Goal: Communication & Community: Ask a question

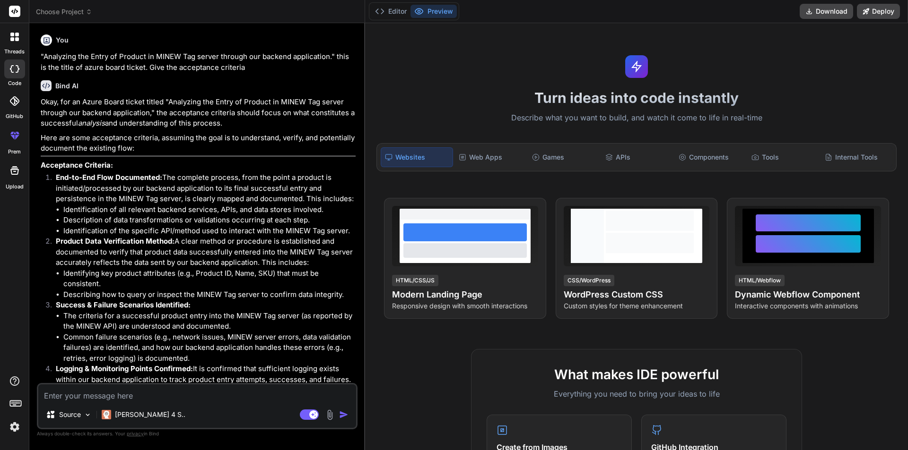
scroll to position [4500, 0]
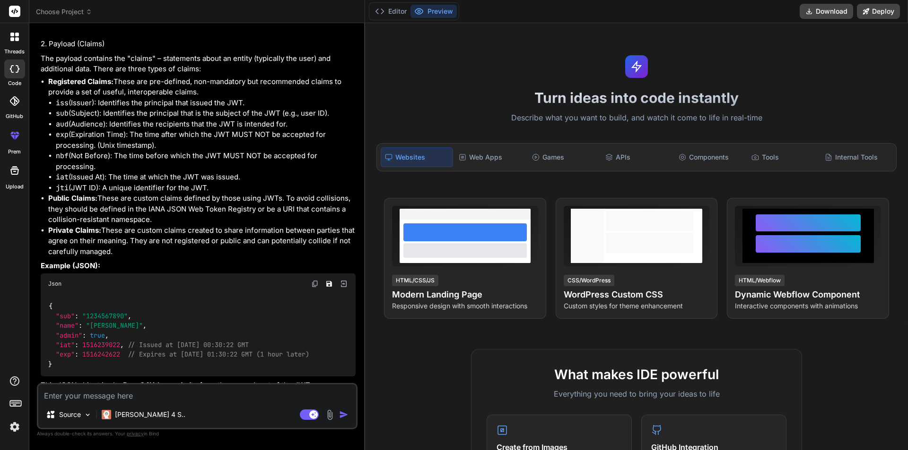
type textarea "x"
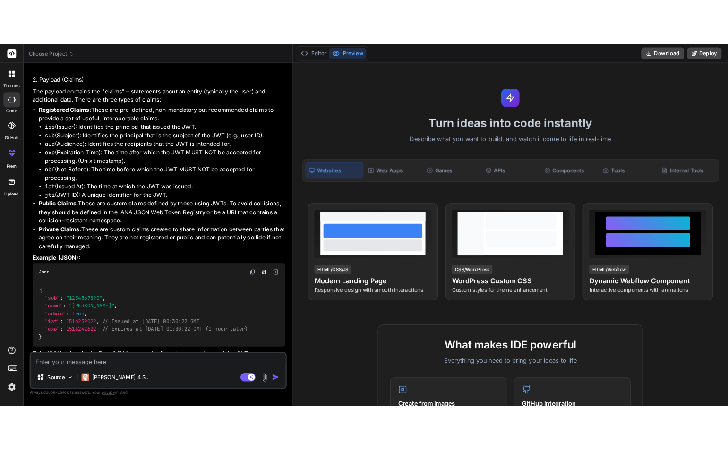
scroll to position [3713, 0]
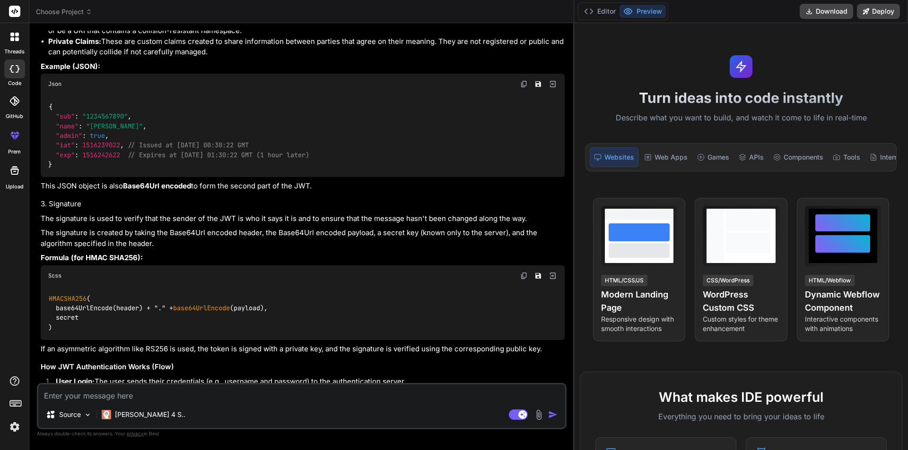
drag, startPoint x: 364, startPoint y: 185, endPoint x: 907, endPoint y: 185, distance: 543.1
click at [907, 185] on div "threads code GitHub prem Upload Choose Project Created with Pixso. Bind AI Web …" at bounding box center [454, 225] width 908 height 450
click at [83, 396] on textarea at bounding box center [301, 393] width 527 height 17
type textarea "h"
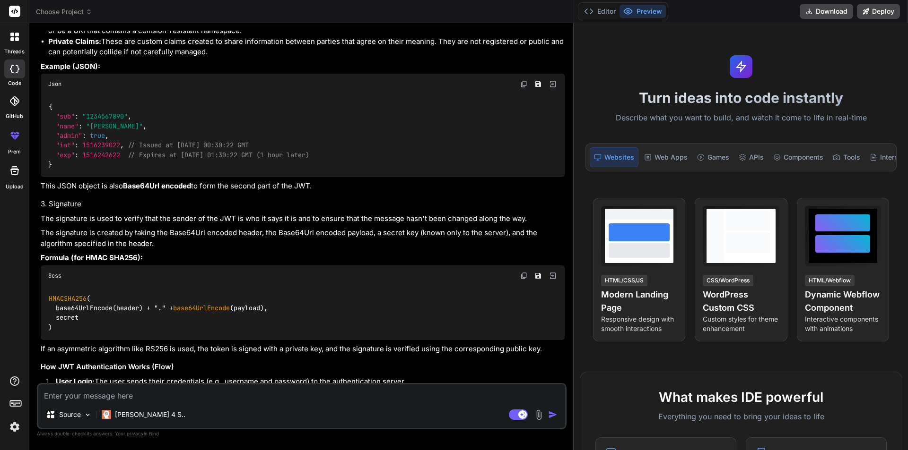
type textarea "x"
type textarea "ht"
type textarea "x"
type textarea "h"
type textarea "x"
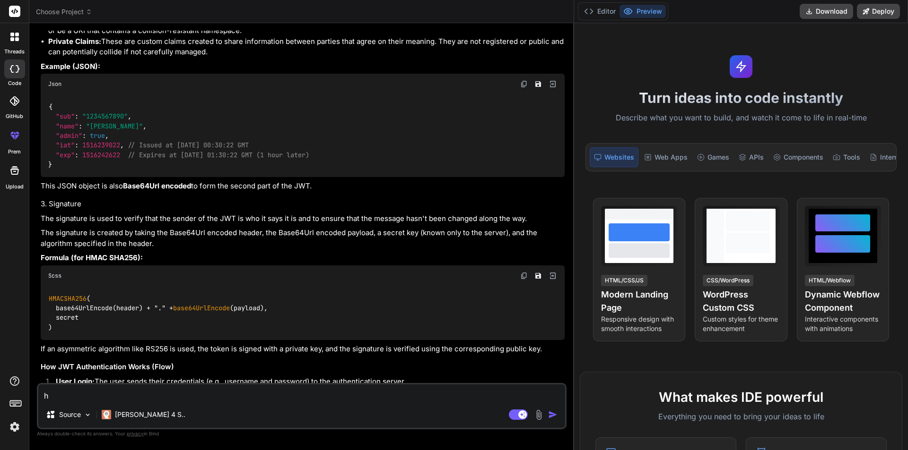
type textarea "x"
type textarea "t"
type textarea "x"
type textarea "th"
type textarea "x"
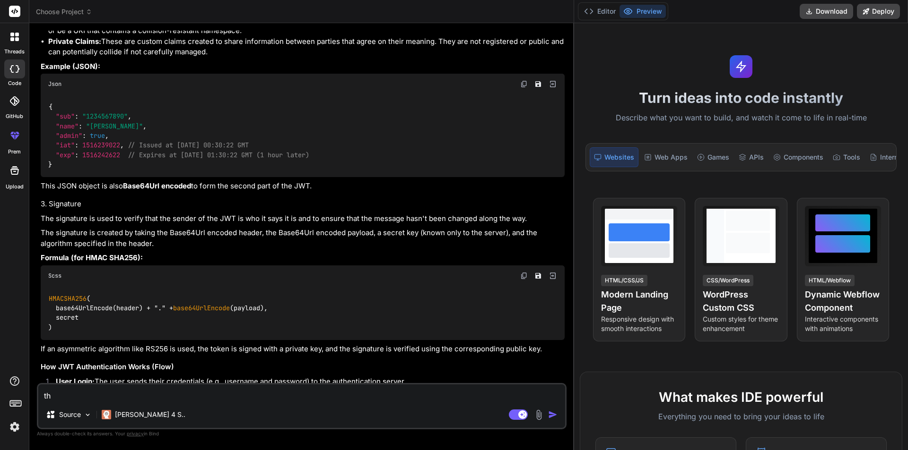
type textarea "t"
type textarea "x"
type textarea "T"
type textarea "x"
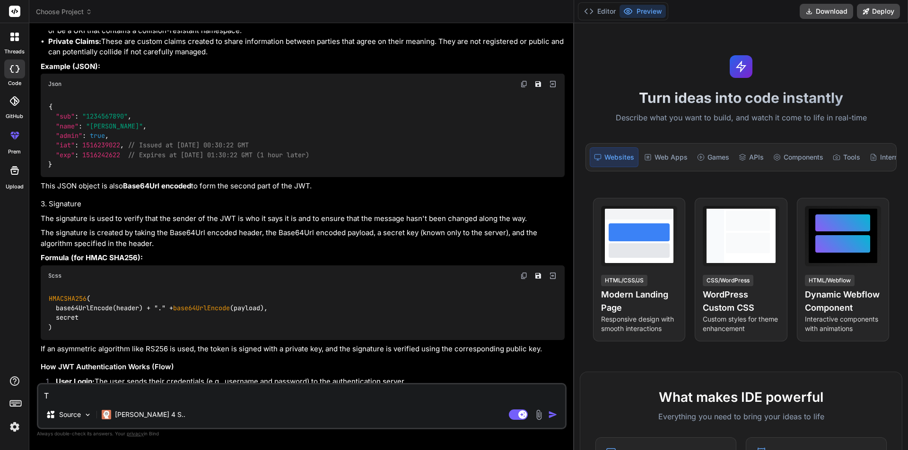
type textarea "Th"
type textarea "x"
type textarea "The"
type textarea "x"
type textarea "Thes"
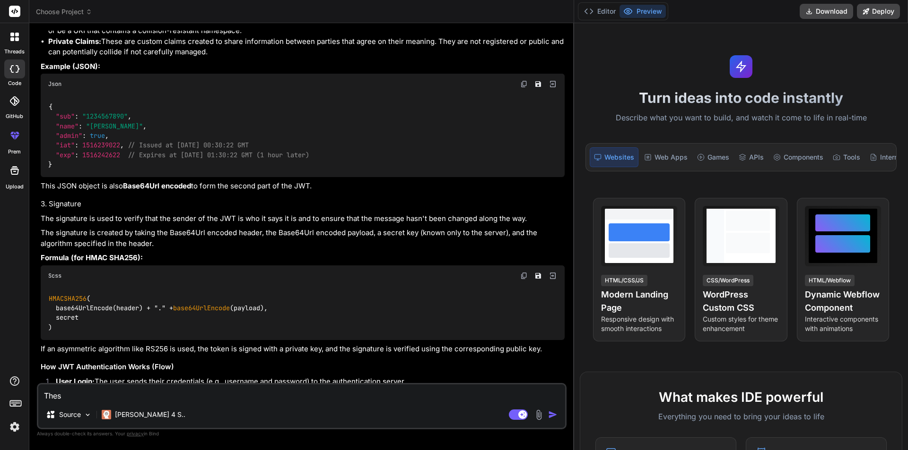
type textarea "x"
type textarea "These"
type textarea "x"
type textarea "These"
type textarea "x"
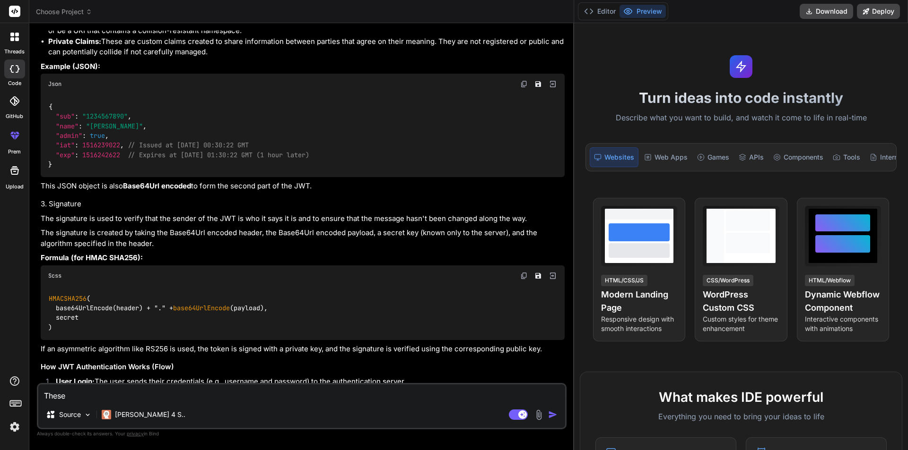
type textarea "These i"
type textarea "x"
type textarea "These is"
type textarea "x"
type textarea "These is"
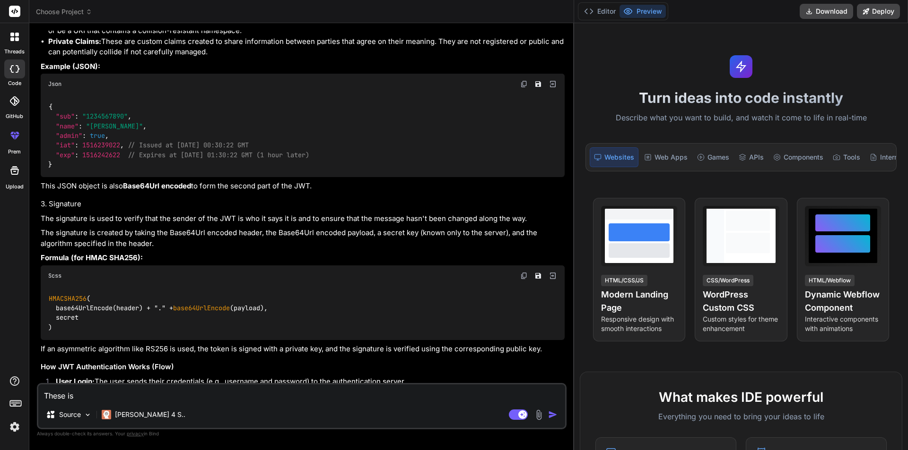
type textarea "x"
type textarea "These is o"
type textarea "x"
type textarea "These is op"
type textarea "x"
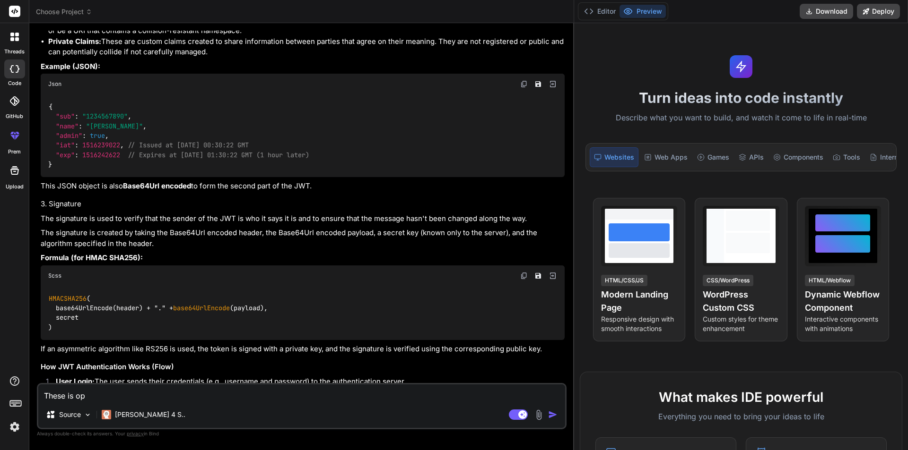
type textarea "These is ope"
type textarea "x"
type textarea "These is open"
type textarea "x"
type textarea "These is openi"
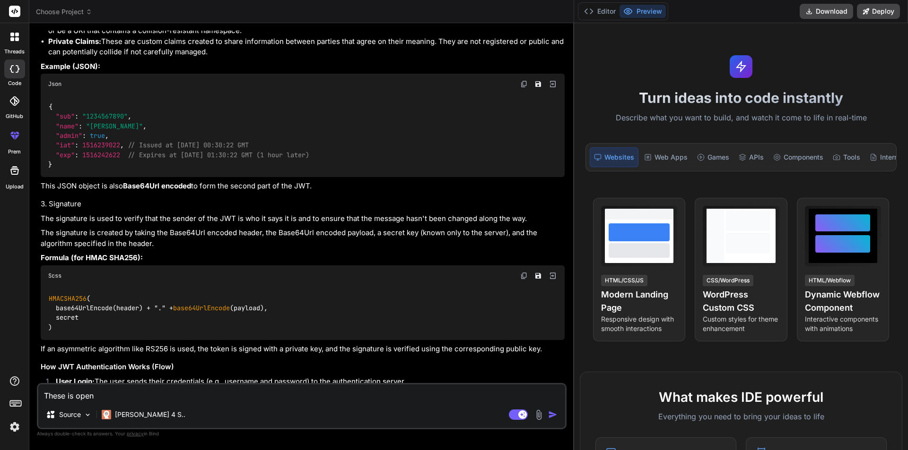
type textarea "x"
type textarea "These is openin"
type textarea "x"
type textarea "These is opening"
type textarea "x"
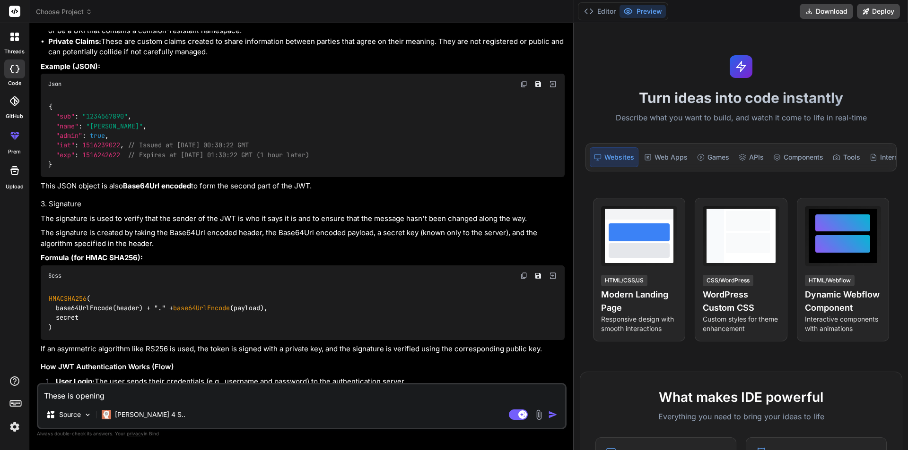
type textarea "These is opening"
type textarea "x"
type textarea "These is opening i"
type textarea "x"
type textarea "These is opening in"
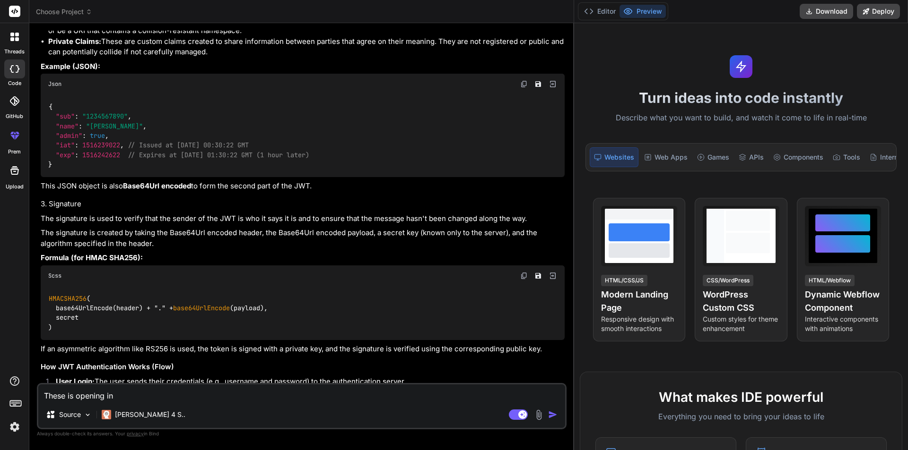
type textarea "x"
type textarea "These is opening in"
type textarea "x"
type textarea "These is opening in"
type textarea "x"
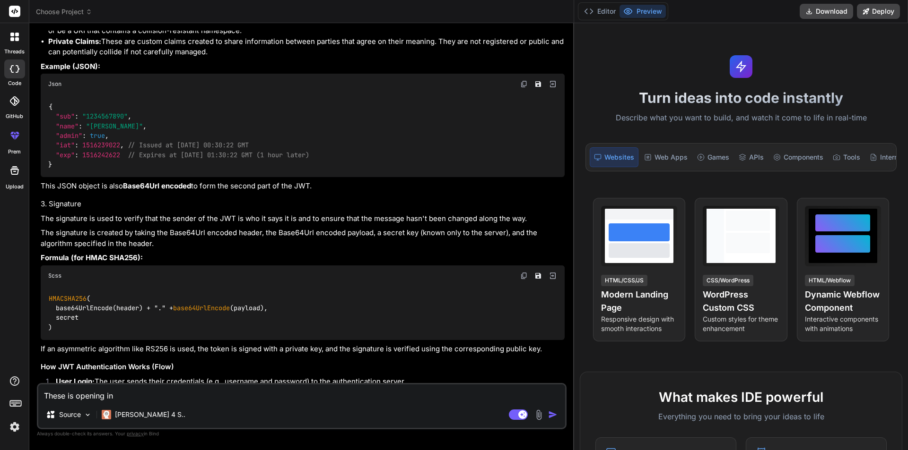
type textarea "These is opening i"
type textarea "x"
type textarea "These is opening"
type textarea "x"
type textarea "These is opening f"
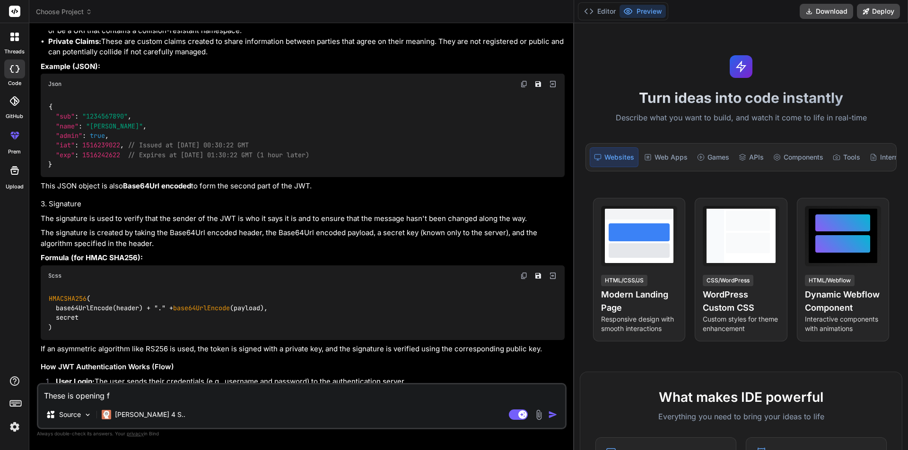
type textarea "x"
type textarea "These is opening fo"
type textarea "x"
type textarea "These is opening for"
type textarea "x"
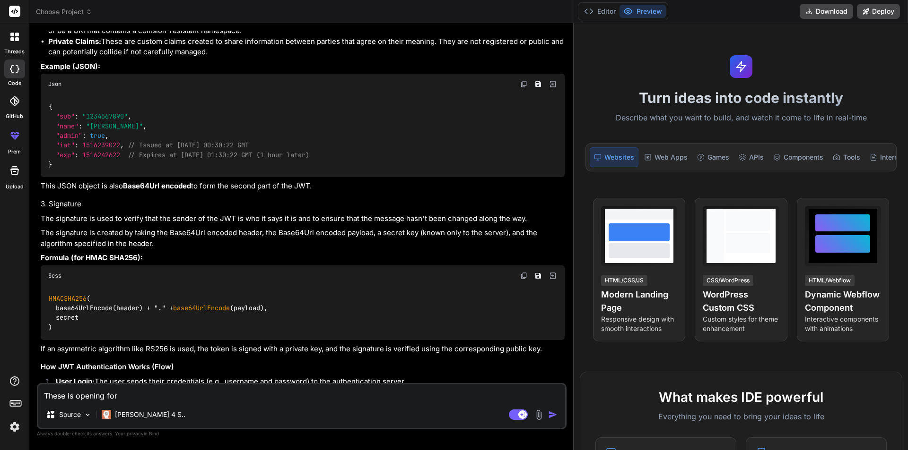
type textarea "These is opening for"
type textarea "x"
type textarea "These is opening for b"
type textarea "x"
type textarea "These is opening for ba"
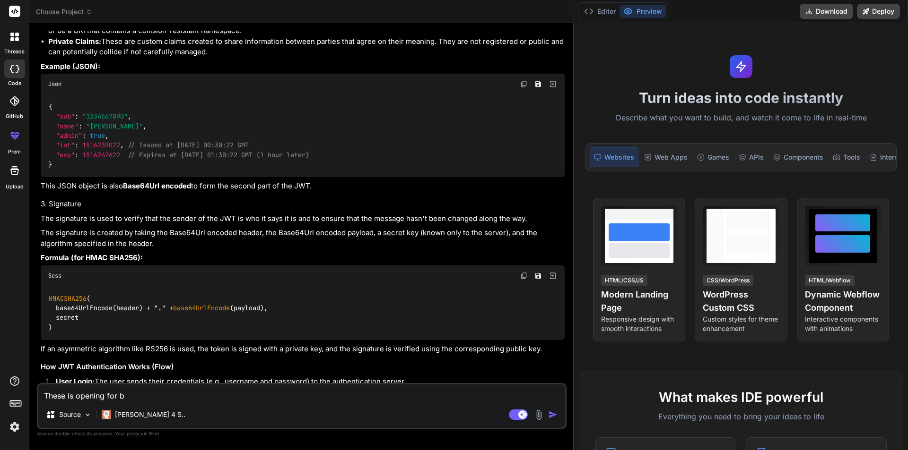
type textarea "x"
type textarea "These is opening for bac"
type textarea "x"
type textarea "These is opening for back"
type textarea "x"
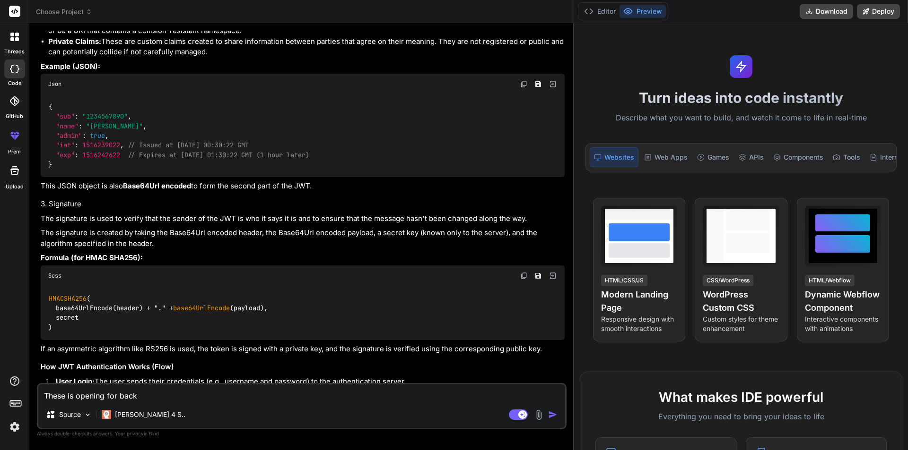
type textarea "These is opening for backn"
type textarea "x"
type textarea "These is opening for back"
type textarea "x"
type textarea "These is opening for [PERSON_NAME]"
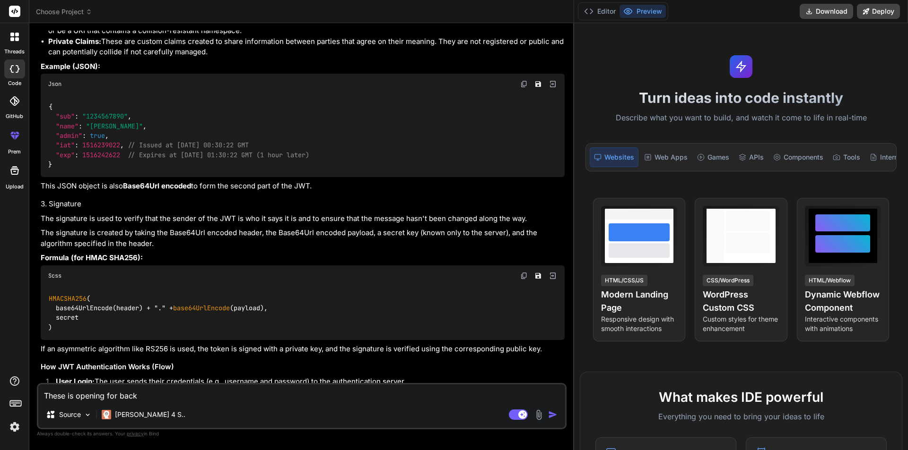
type textarea "x"
type textarea "These is opening for [PERSON_NAME]"
type textarea "x"
type textarea "These is opening for backend"
type textarea "x"
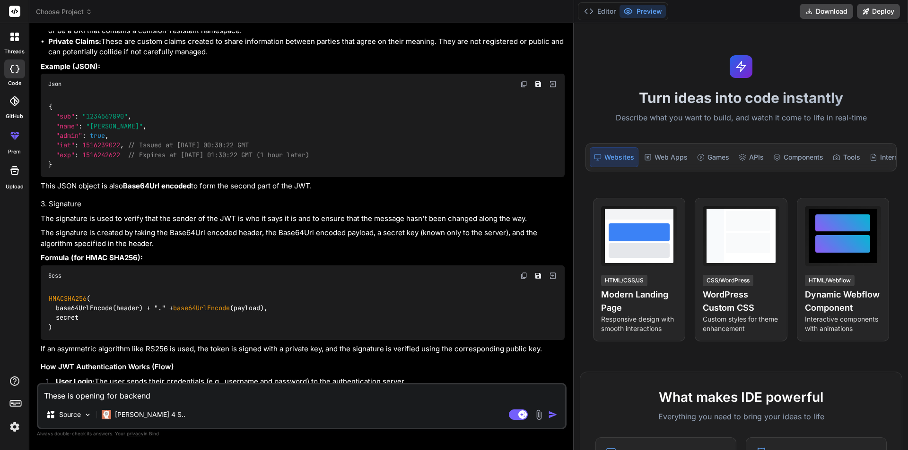
type textarea "These is opening for backend"
type textarea "x"
type textarea "These is opening for backend d"
type textarea "x"
type textarea "These is opening for backend de"
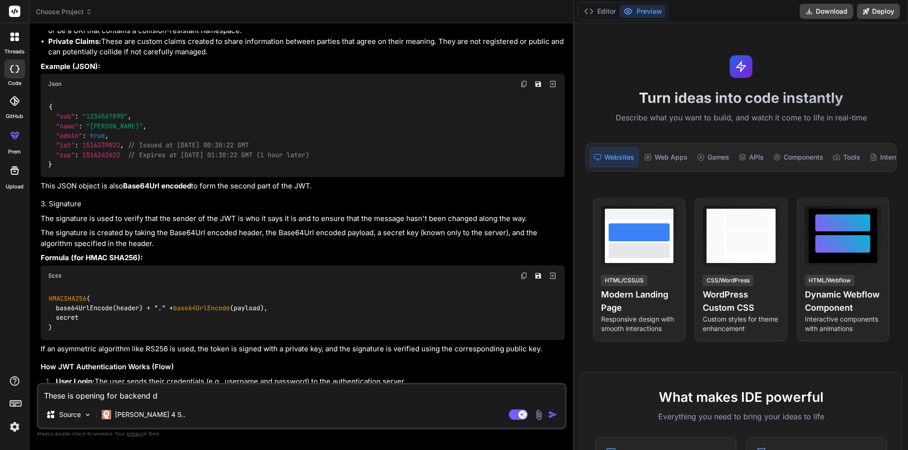
type textarea "x"
type textarea "These is opening for backend dev"
type textarea "x"
type textarea "These is opening for backend deve"
type textarea "x"
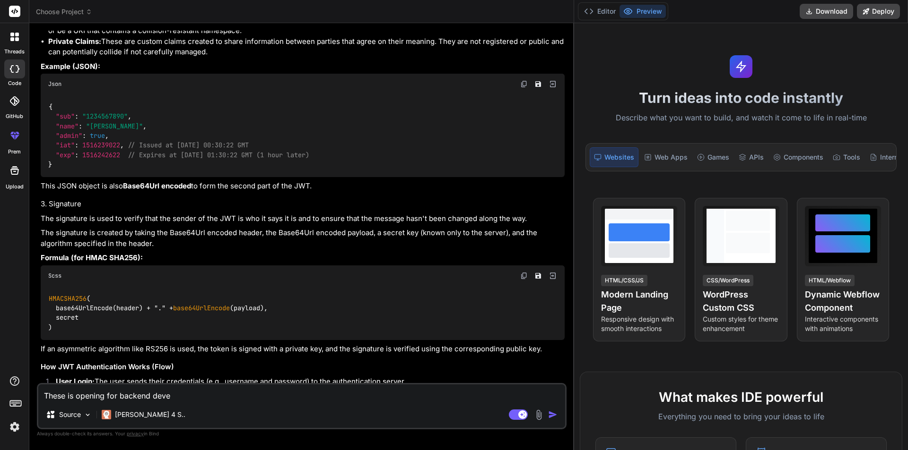
type textarea "These is opening for backend devel"
type textarea "x"
type textarea "These is opening for backend develo"
type textarea "x"
type textarea "These is opening for backend develop"
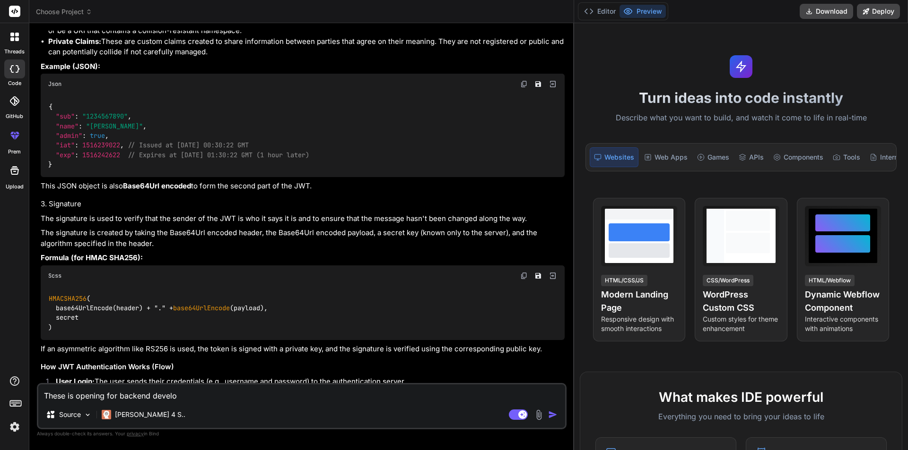
type textarea "x"
type textarea "These is opening for backend develope"
type textarea "x"
type textarea "These is opening for backend developer"
type textarea "x"
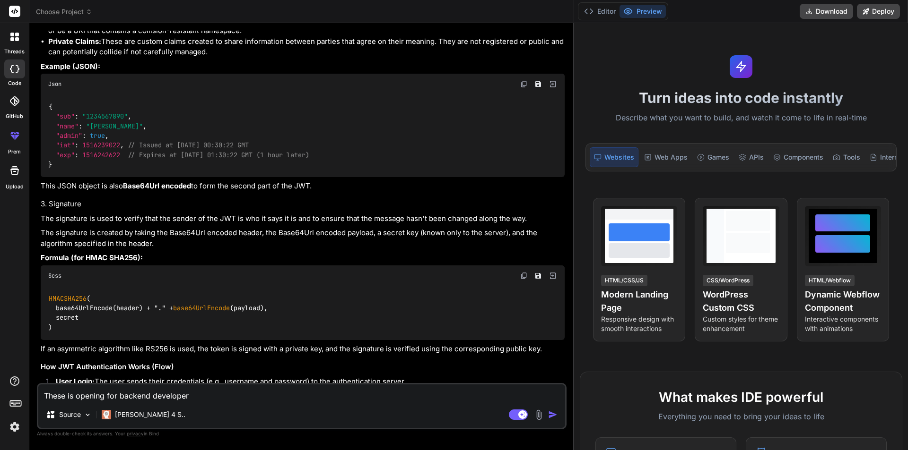
type textarea "These is opening for backend developer"
type textarea "x"
type textarea "These is opening for backend developer i"
type textarea "x"
type textarea "These is opening for backend developer"
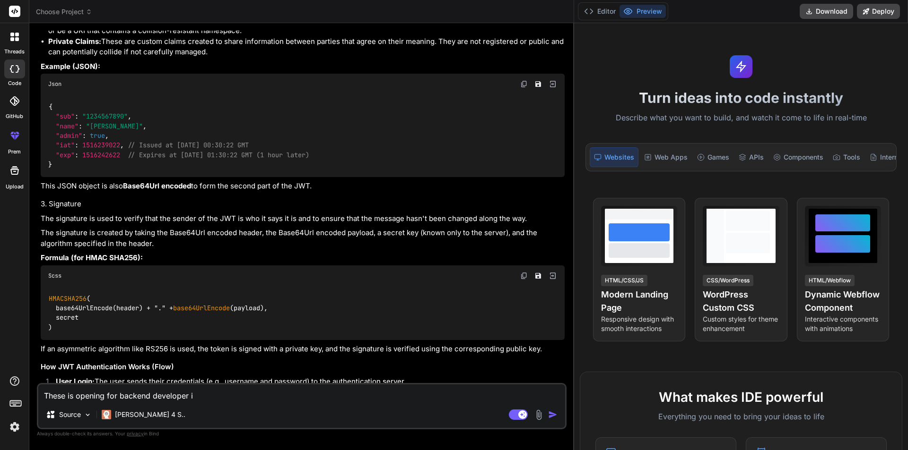
type textarea "x"
type textarea "These is opening for backend developer"
type textarea "x"
type textarea "These is opening for backend developer."
type textarea "x"
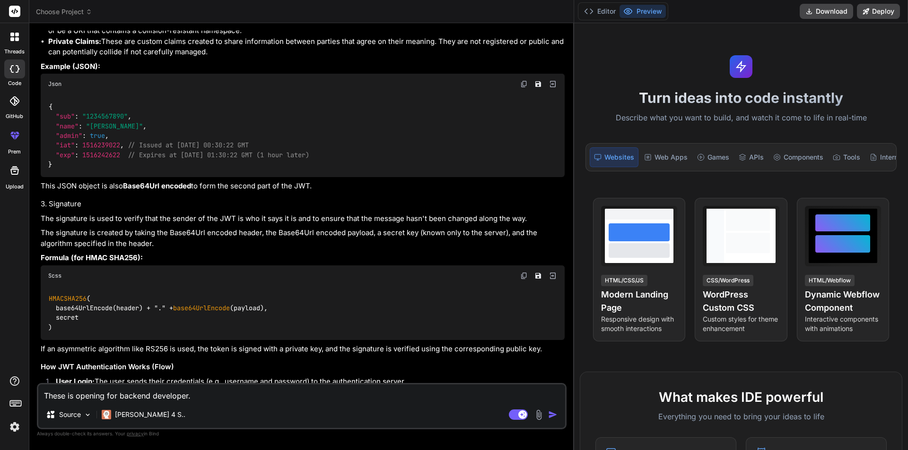
type textarea "These is opening for backend developer."
type textarea "x"
type textarea "These is opening for backend developer. I"
type textarea "x"
type textarea "These is opening for backend developer. I"
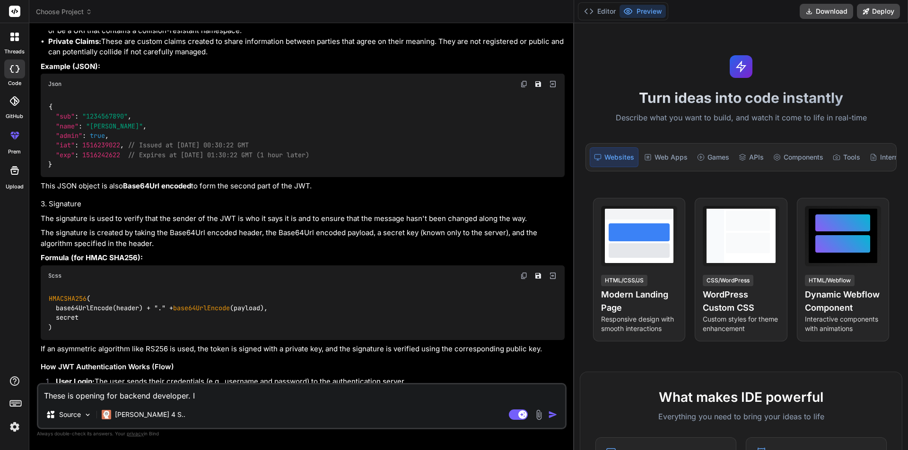
type textarea "x"
type textarea "These is opening for backend developer. I w"
type textarea "x"
type textarea "These is opening for backend developer. I wa"
type textarea "x"
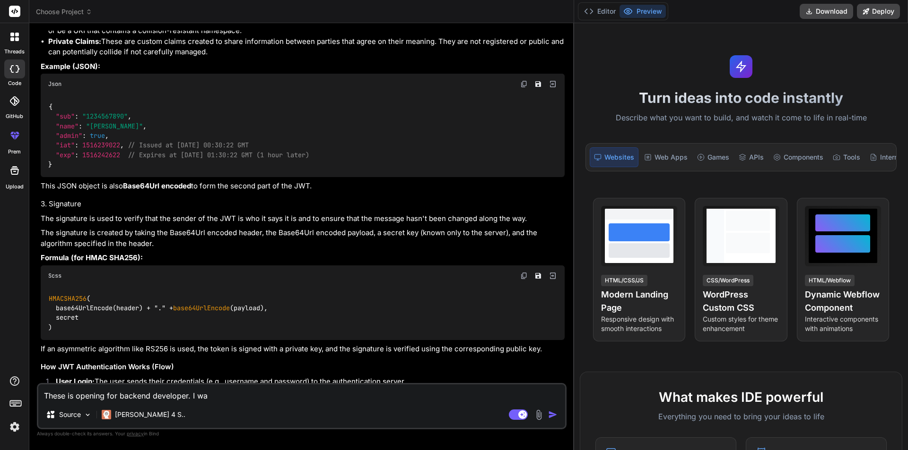
type textarea "These is opening for backend developer. I wan"
type textarea "x"
type textarea "These is opening for backend developer. I want"
type textarea "x"
type textarea "These is opening for backend developer. I want"
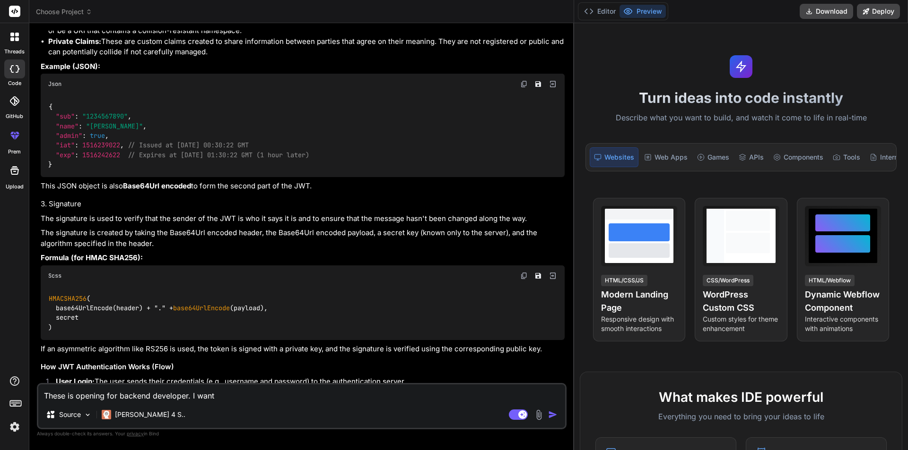
type textarea "x"
type textarea "These is opening for backend developer. I want t"
type textarea "x"
type textarea "These is opening for backend developer. I want to"
type textarea "x"
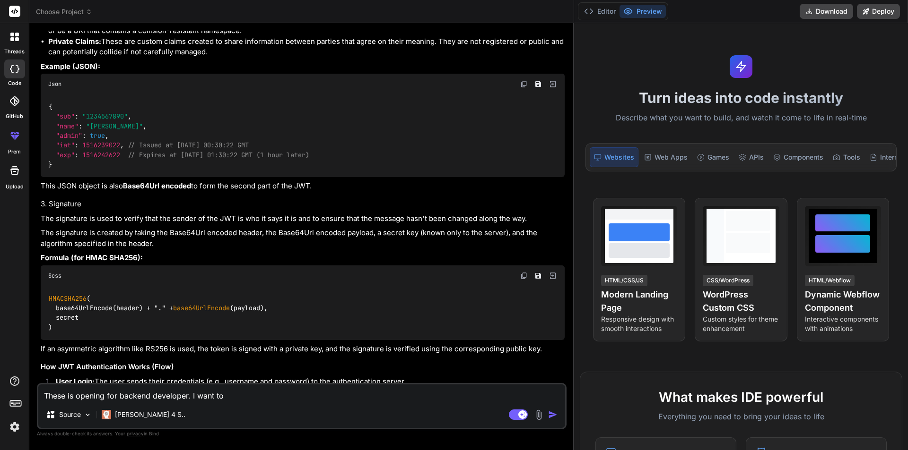
type textarea "These is opening for backend developer. I want to"
type textarea "x"
type textarea "These is opening for backend developer. I want to s"
type textarea "x"
type textarea "These is opening for backend developer. I want to se"
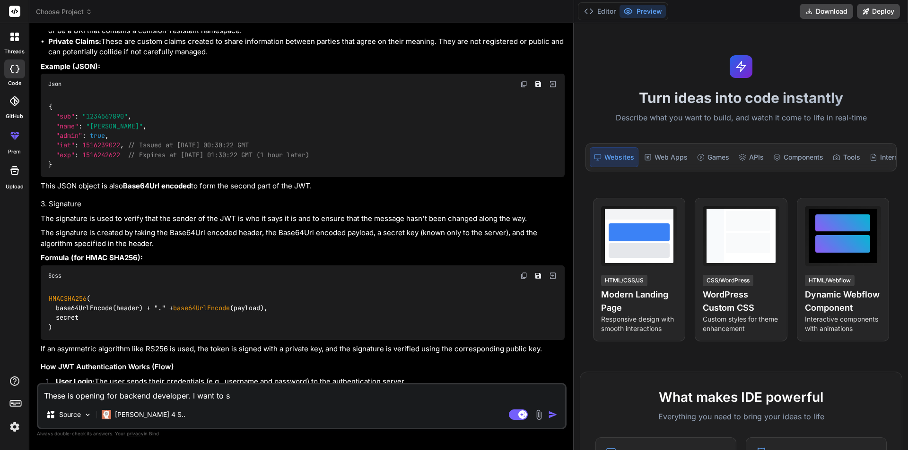
type textarea "x"
type textarea "These is opening for backend developer. I want to sen"
type textarea "x"
type textarea "These is opening for backend developer. I want to send"
type textarea "x"
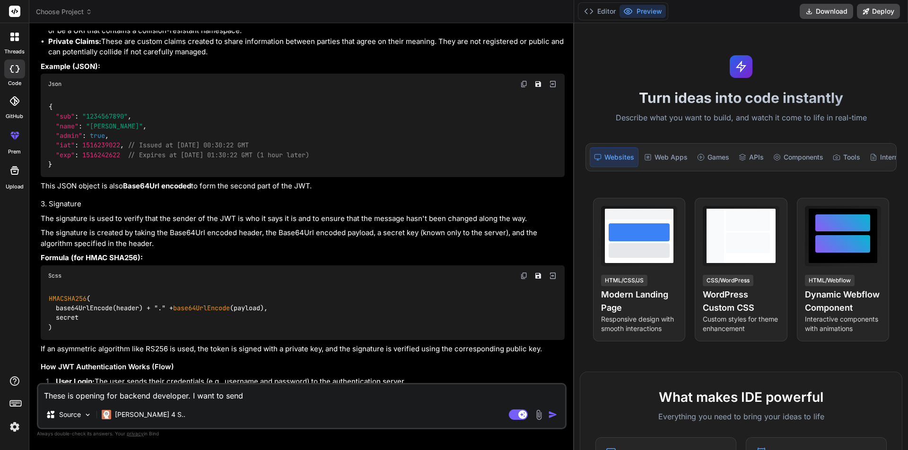
type textarea "These is opening for backend developer. I want to send"
type textarea "x"
type textarea "These is opening for backend developer. I want to send m"
type textarea "x"
type textarea "These is opening for backend developer. I want to send my"
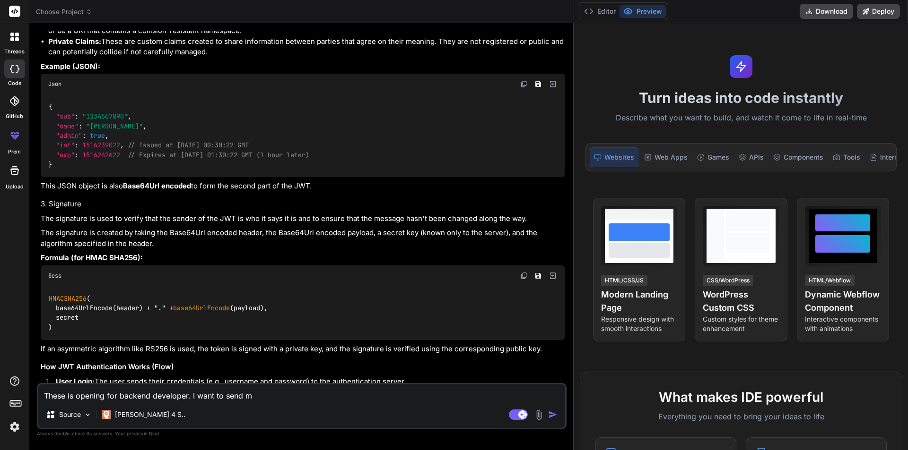
type textarea "x"
type textarea "These is opening for backend developer. I want to send my"
type textarea "x"
type textarea "These is opening for backend developer. I want to send my r"
type textarea "x"
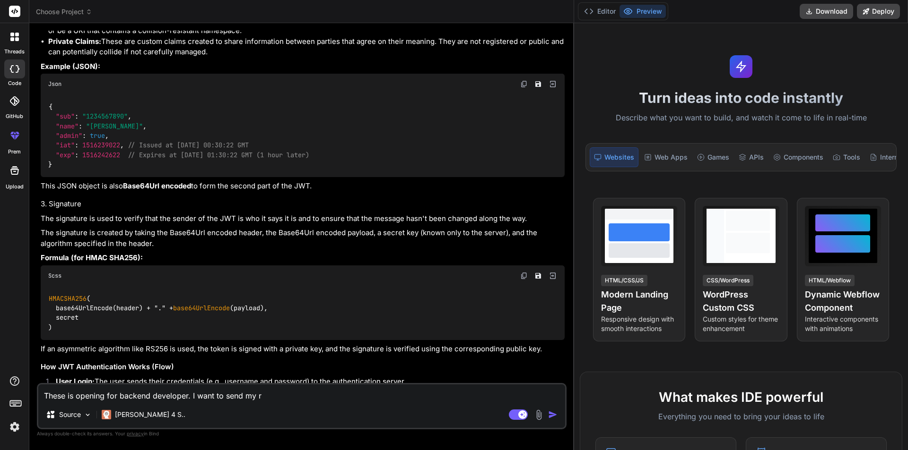
type textarea "These is opening for backend developer. I want to send my re"
type textarea "x"
type textarea "These is opening for backend developer. I want to send my res"
type textarea "x"
type textarea "These is opening for backend developer. I want to send my resu"
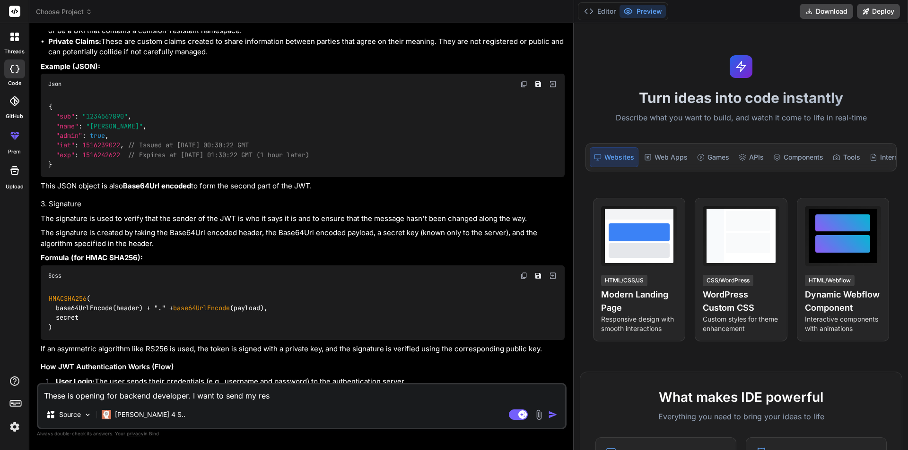
type textarea "x"
type textarea "These is opening for backend developer. I want to send my resul"
type textarea "x"
type textarea "These is opening for backend developer. I want to send my resule"
type textarea "x"
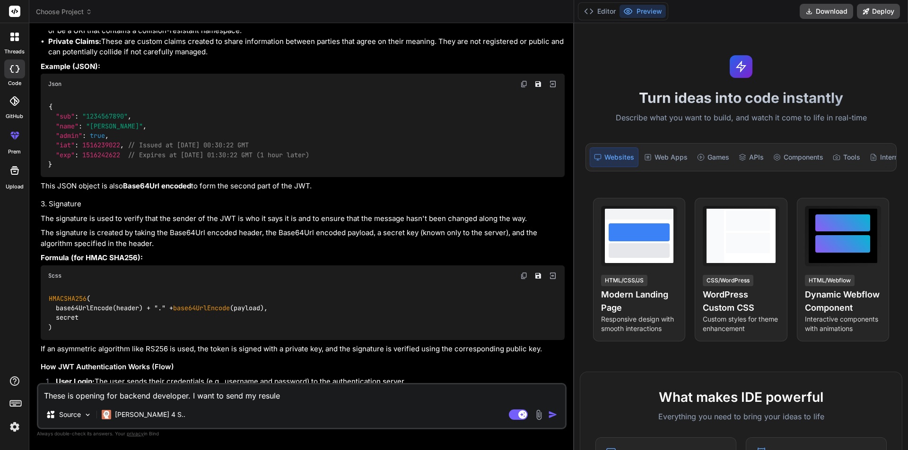
type textarea "These is opening for backend developer. I want to send my resule"
type textarea "x"
type textarea "These is opening for backend developer. I want to send my resule"
type textarea "x"
type textarea "These is opening for backend developer. I want to send my resul"
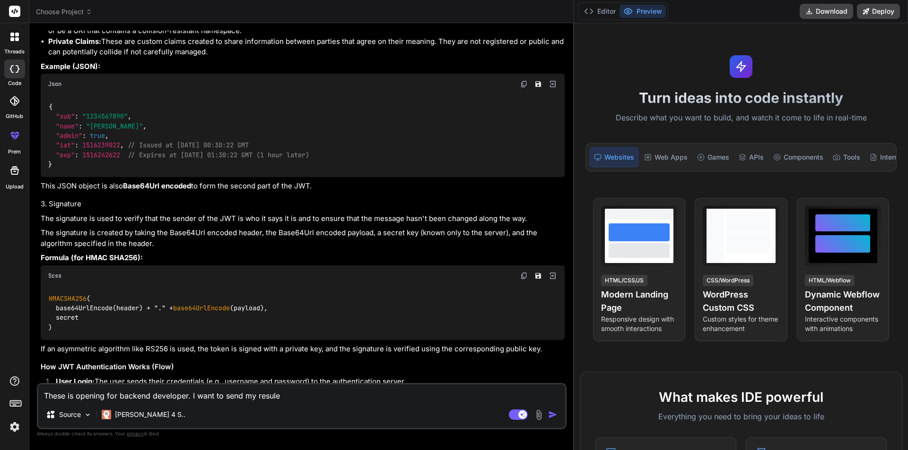
type textarea "x"
type textarea "These is opening for backend developer. I want to send my resu"
type textarea "x"
type textarea "These is opening for backend developer. I want to send my resum"
type textarea "x"
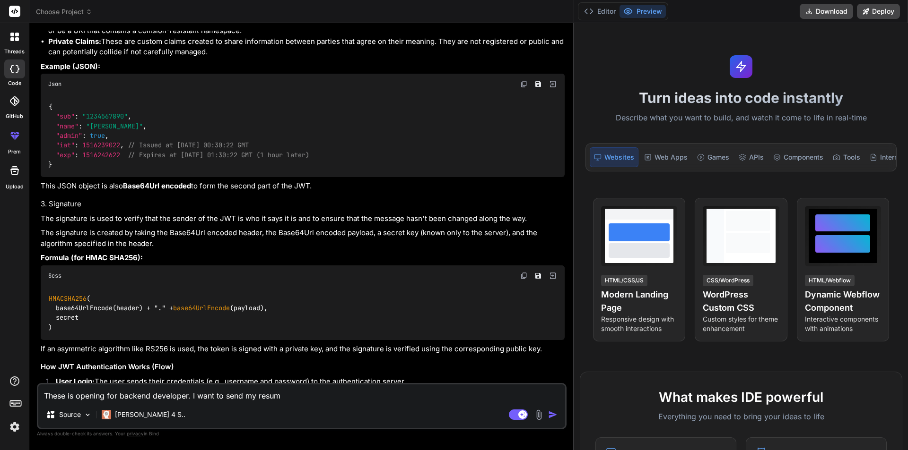
type textarea "These is opening for backend developer. I want to send my resume"
type textarea "x"
type textarea "These is opening for backend developer. I want to send my resume"
type textarea "x"
type textarea "These is opening for backend developer. I want to send my resume w"
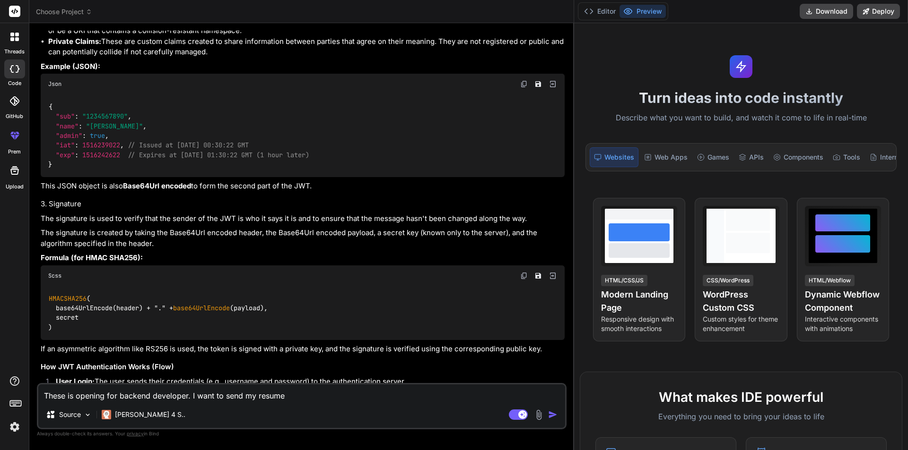
type textarea "x"
type textarea "These is opening for backend developer. I want to send my resume wh"
type textarea "x"
type textarea "These is opening for backend developer. I want to send my resume wha"
type textarea "x"
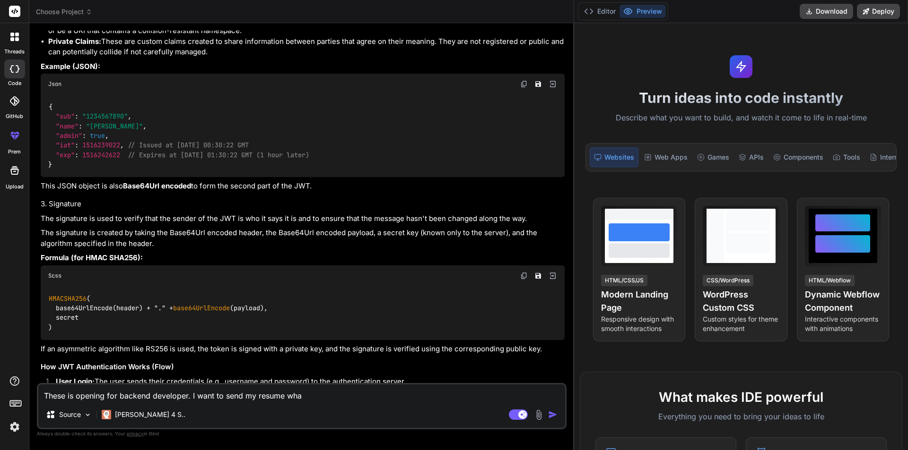
type textarea "These is opening for backend developer. I want to send my resume what"
type textarea "x"
type textarea "These is opening for backend developer. I want to send my resume what"
type textarea "x"
type textarea "These is opening for backend developer. I want to send my resume what s"
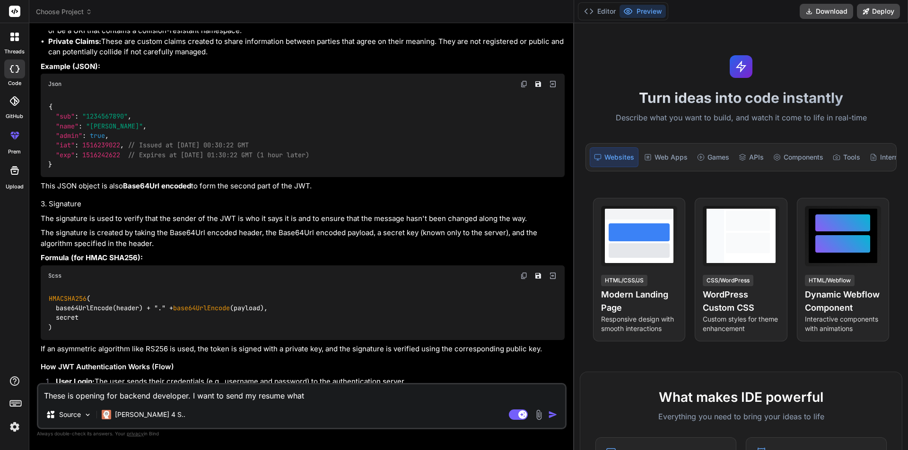
type textarea "x"
type textarea "These is opening for backend developer. I want to send my resume what su"
type textarea "x"
type textarea "These is opening for backend developer. I want to send my resume what sub"
type textarea "x"
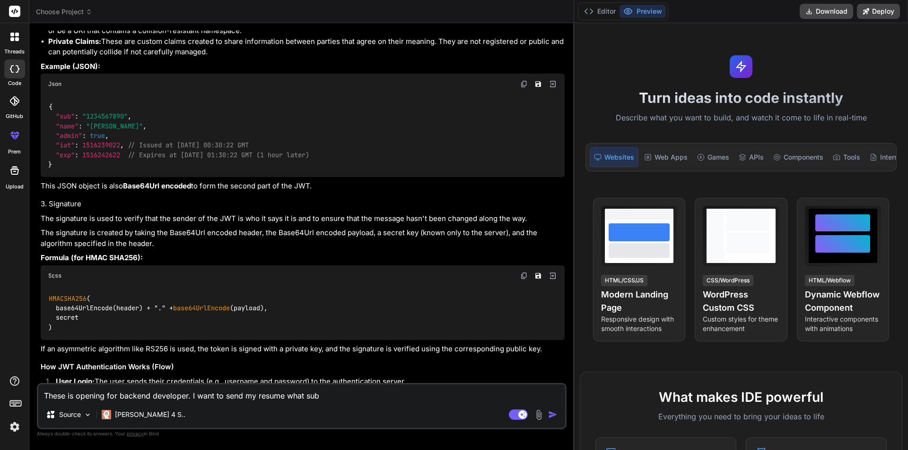
type textarea "These is opening for backend developer. I want to send my resume what subj"
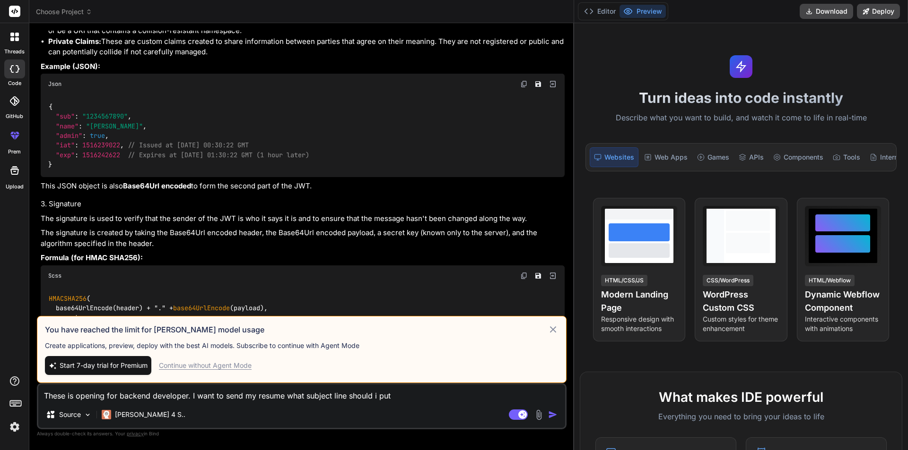
click at [550, 330] on icon at bounding box center [552, 329] width 11 height 11
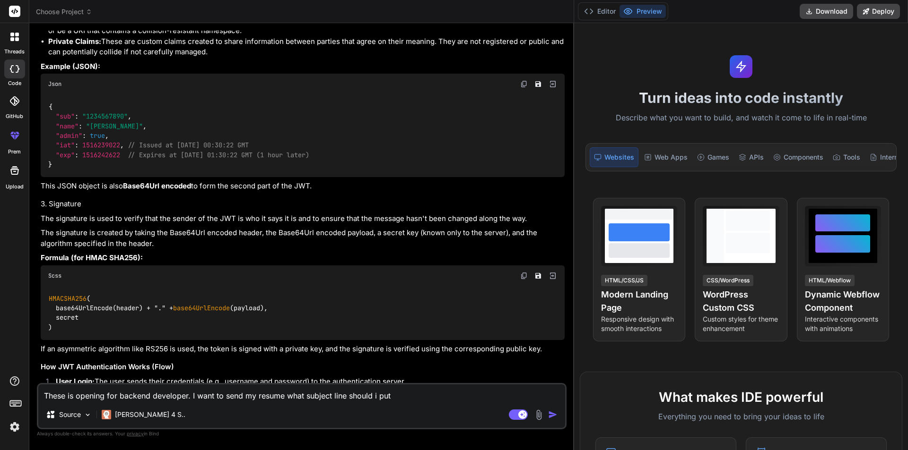
click at [400, 396] on textarea "These is opening for backend developer. I want to send my resume what subject l…" at bounding box center [301, 393] width 527 height 17
drag, startPoint x: 399, startPoint y: 396, endPoint x: 0, endPoint y: 396, distance: 399.4
click at [0, 396] on div "threads code GitHub prem Upload Choose Project Created with Pixso. Bind AI Web …" at bounding box center [454, 225] width 908 height 450
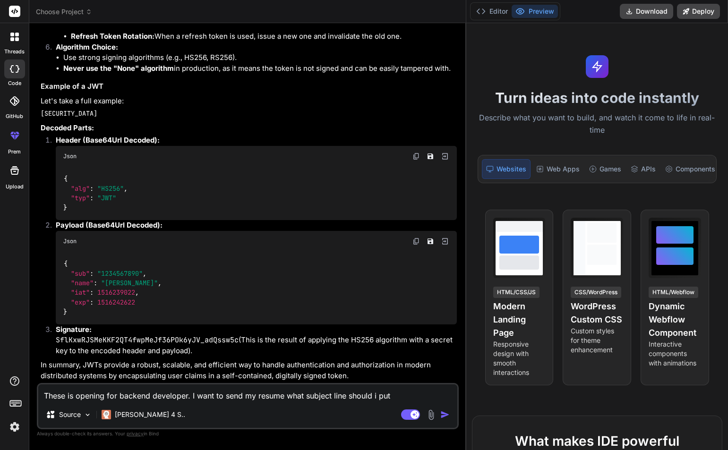
scroll to position [5474, 0]
click at [401, 396] on textarea "These is opening for backend developer. I want to send my resume what subject l…" at bounding box center [247, 393] width 419 height 17
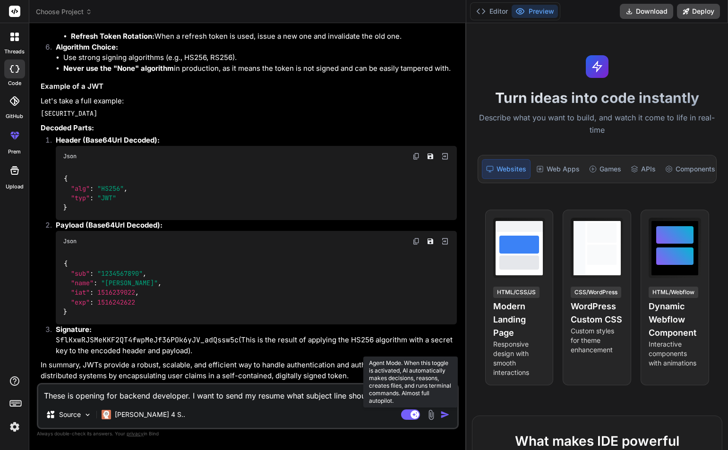
click at [411, 412] on rect at bounding box center [410, 415] width 19 height 10
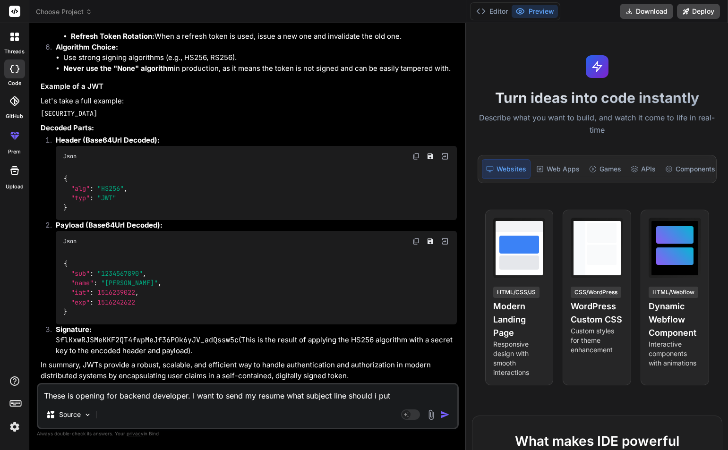
click at [402, 400] on textarea "These is opening for backend developer. I want to send my resume what subject l…" at bounding box center [247, 393] width 419 height 17
click at [445, 418] on img "button" at bounding box center [445, 414] width 9 height 9
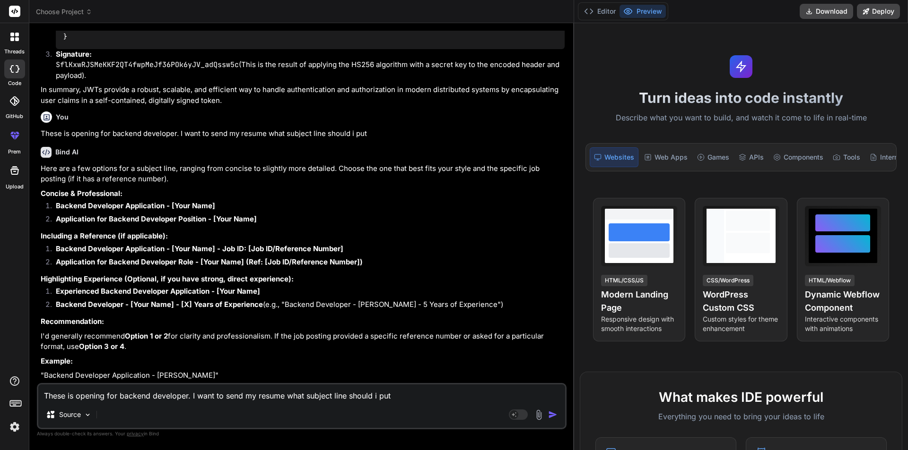
scroll to position [5345, 0]
click at [189, 395] on textarea "These is opening for backend developer. I want to send my resume what subject l…" at bounding box center [301, 393] width 527 height 17
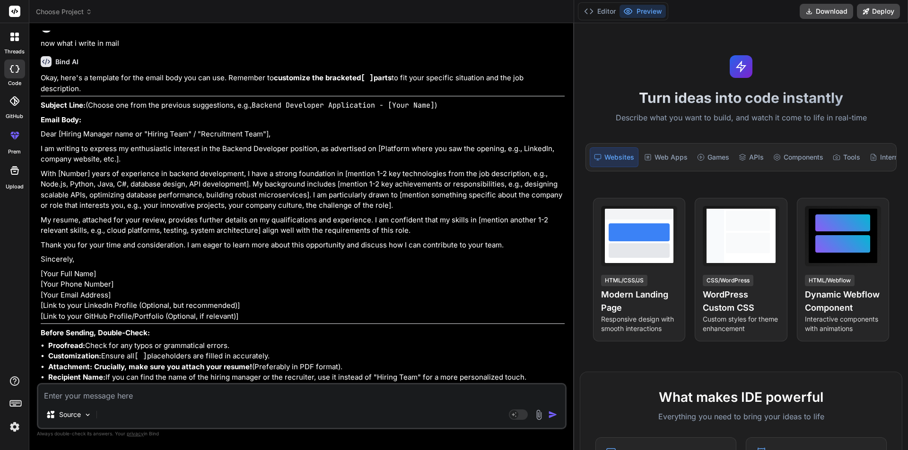
scroll to position [5711, 0]
click at [108, 398] on textarea at bounding box center [301, 393] width 527 height 17
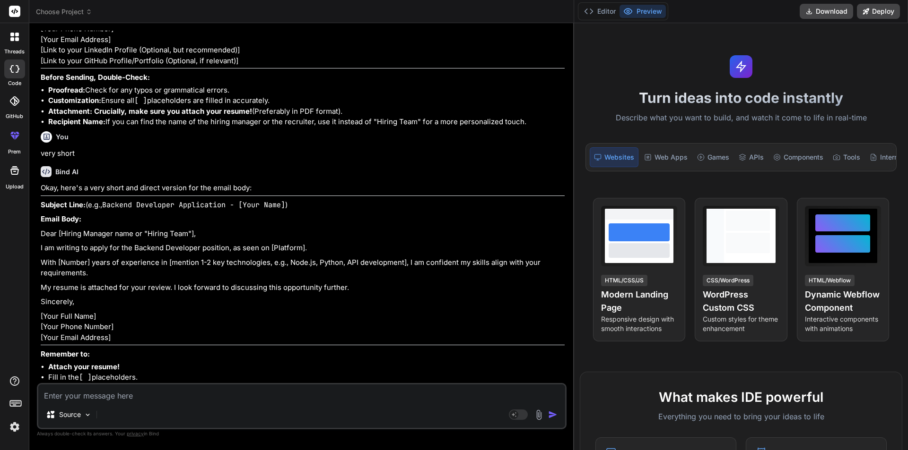
scroll to position [5966, 0]
